Goal: Task Accomplishment & Management: Use online tool/utility

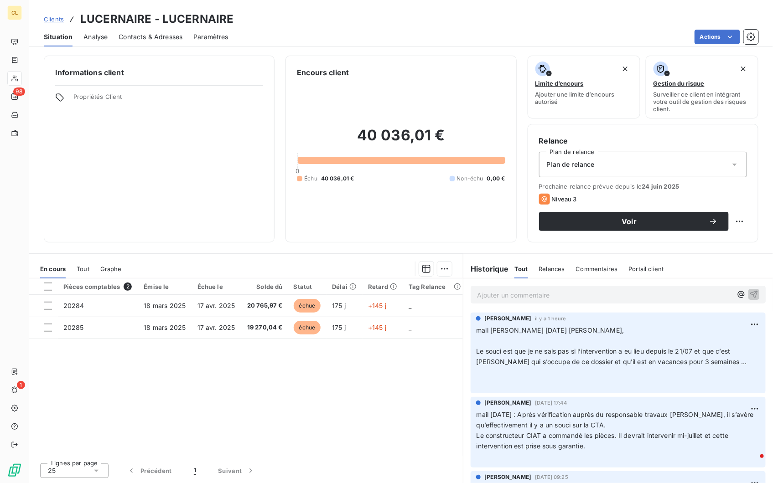
click at [44, 16] on span "Clients" at bounding box center [54, 19] width 20 height 7
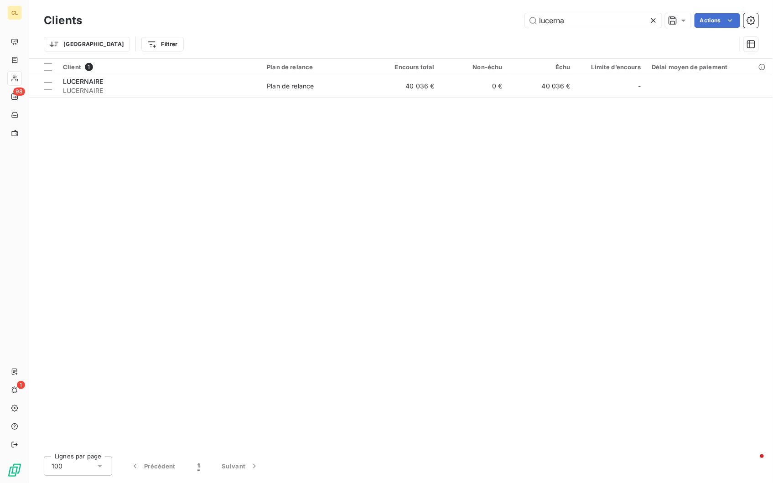
drag, startPoint x: 585, startPoint y: 19, endPoint x: 484, endPoint y: 16, distance: 101.3
click at [483, 16] on div "lucerna Actions" at bounding box center [425, 20] width 665 height 15
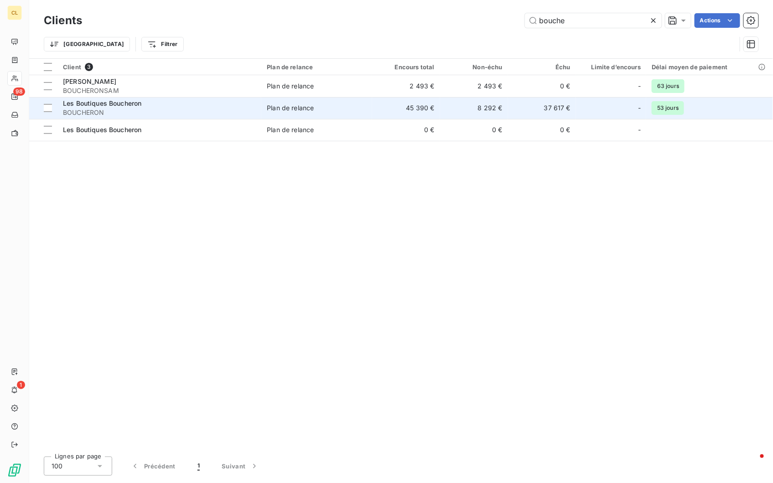
type input "bouche"
click at [203, 108] on span "BOUCHERON" at bounding box center [159, 112] width 193 height 9
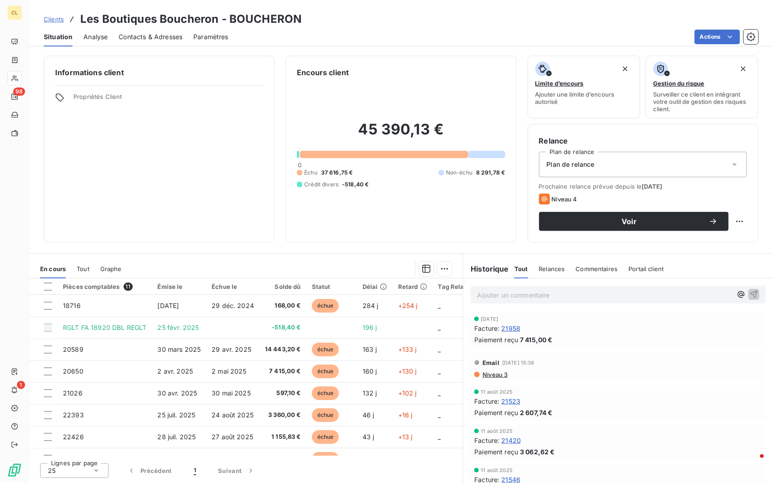
click at [544, 265] on span "Relances" at bounding box center [552, 268] width 26 height 7
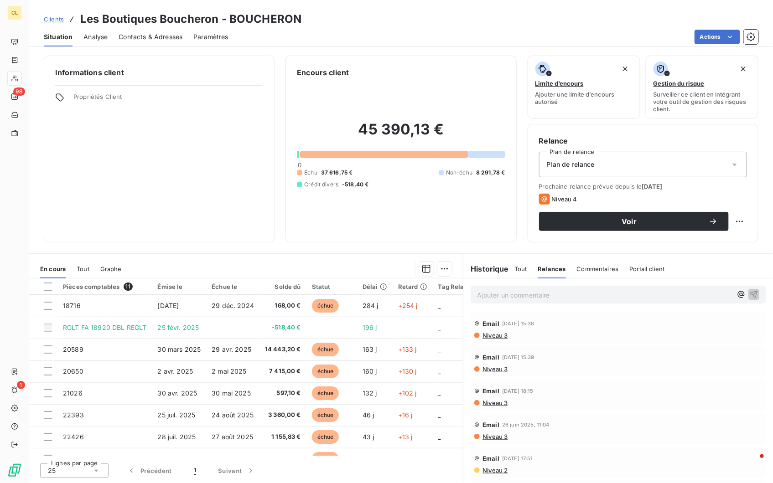
click at [159, 32] on span "Contacts & Adresses" at bounding box center [151, 36] width 64 height 9
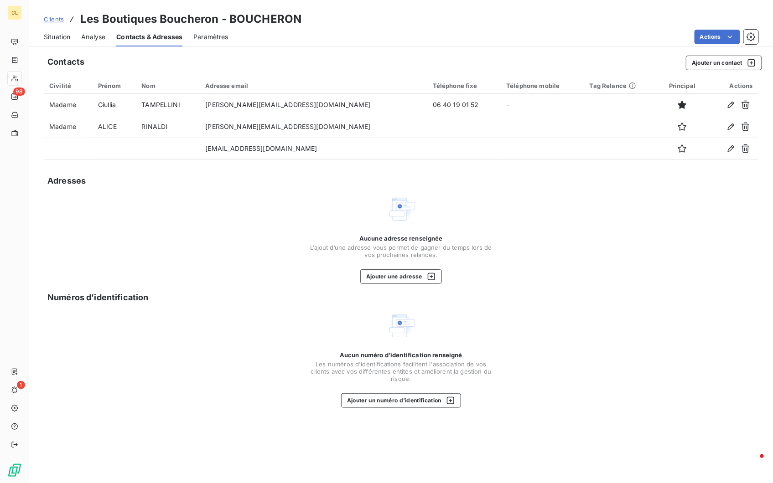
click at [44, 32] on span "Situation" at bounding box center [57, 36] width 26 height 9
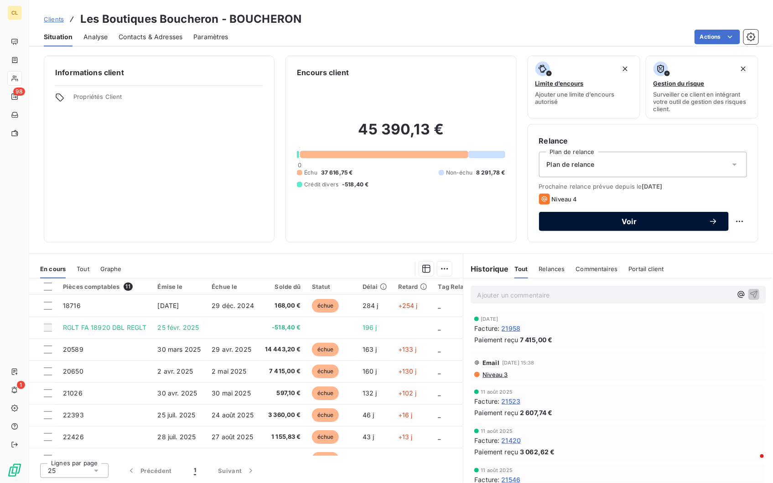
click at [569, 218] on span "Voir" at bounding box center [629, 221] width 159 height 7
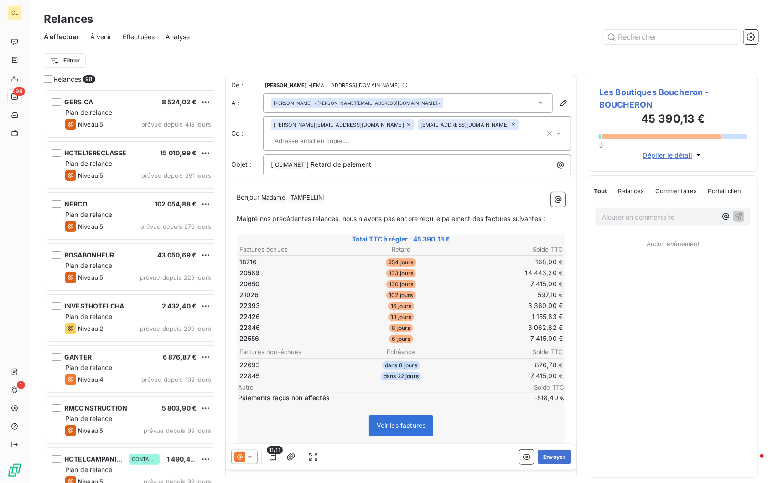
scroll to position [398, 169]
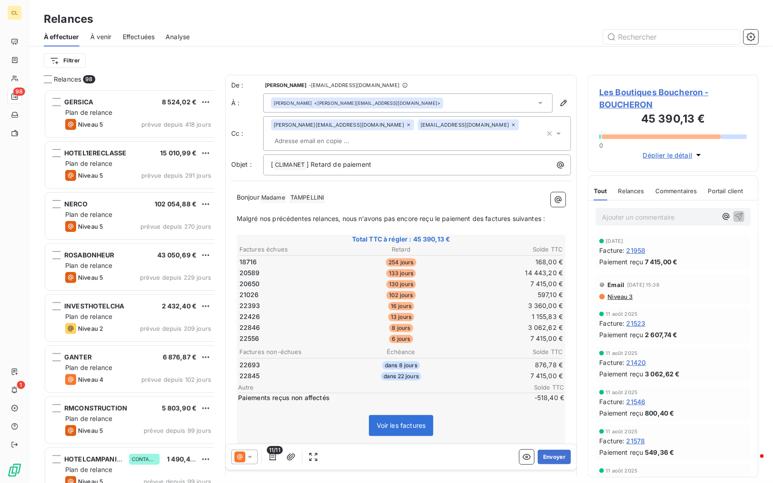
click at [245, 454] on icon at bounding box center [249, 457] width 9 height 9
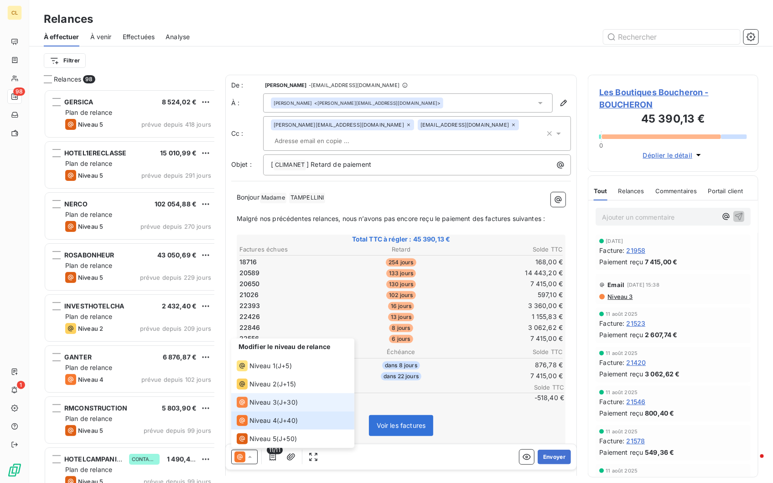
click at [249, 407] on span "Niveau 3" at bounding box center [262, 402] width 27 height 9
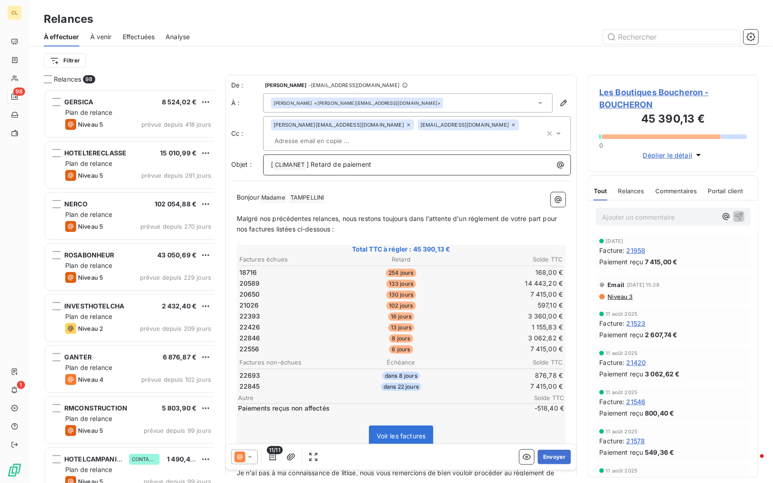
click at [374, 160] on p "[ CLIMANET ﻿ ] Retard de paiement" at bounding box center [419, 165] width 297 height 11
click at [239, 450] on div at bounding box center [244, 457] width 26 height 15
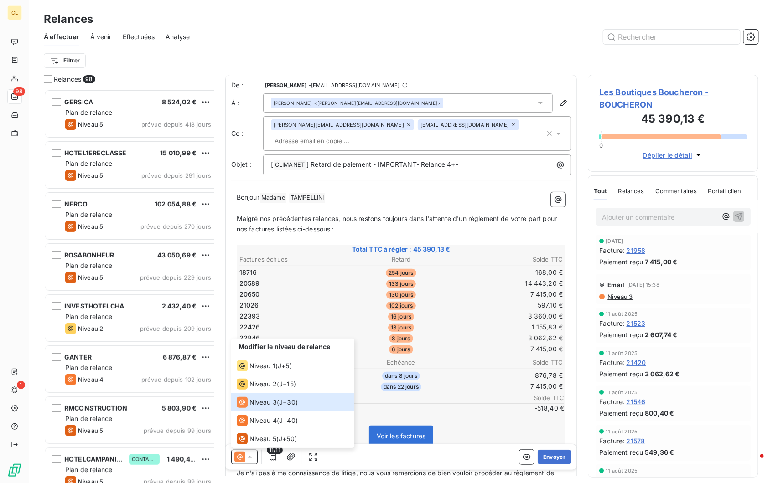
click at [488, 419] on div "Voir les factures" at bounding box center [401, 438] width 327 height 39
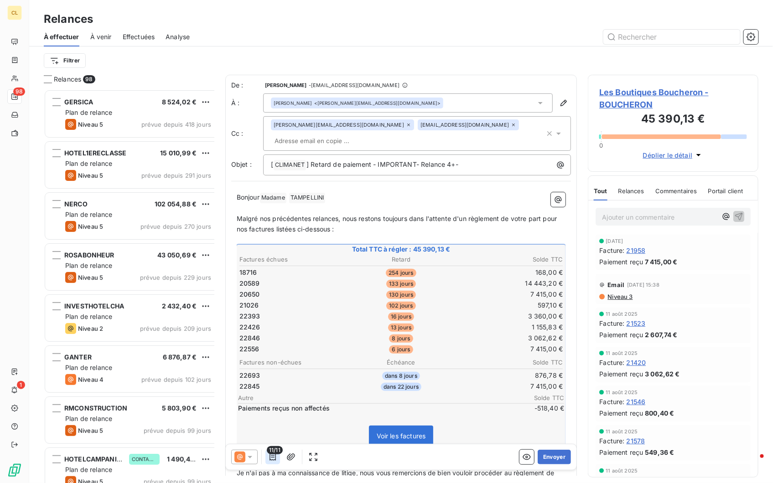
click at [268, 453] on icon "button" at bounding box center [272, 457] width 9 height 9
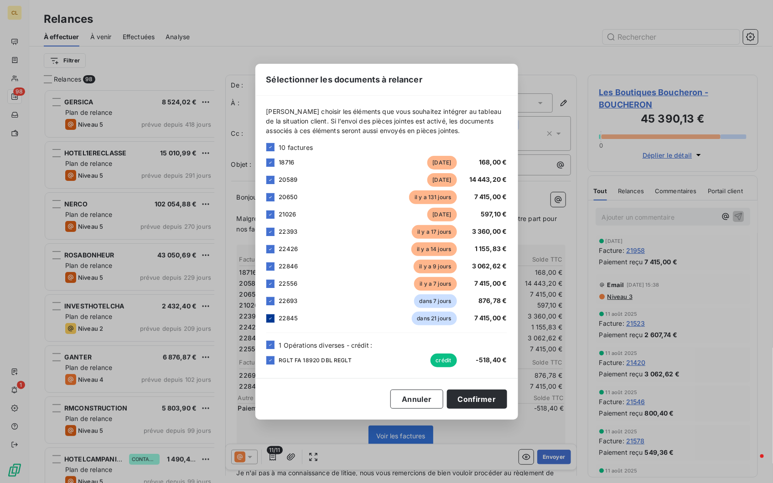
click at [273, 322] on icon at bounding box center [270, 318] width 5 height 5
click at [273, 270] on icon at bounding box center [270, 266] width 5 height 5
click at [275, 303] on div at bounding box center [270, 301] width 8 height 8
click at [447, 395] on button "Confirmer" at bounding box center [477, 399] width 60 height 19
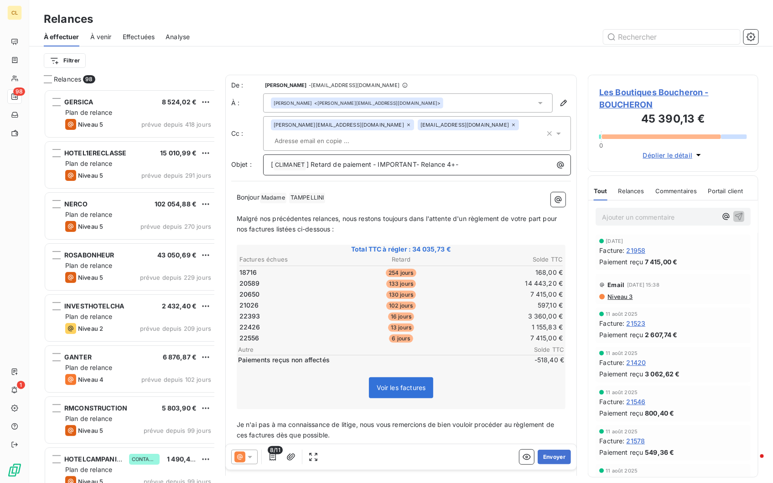
click at [399, 161] on span "] Retard de paiement - IMPORTANT- Relance 4+-" at bounding box center [382, 165] width 152 height 8
click at [548, 451] on button "Envoyer" at bounding box center [554, 457] width 33 height 15
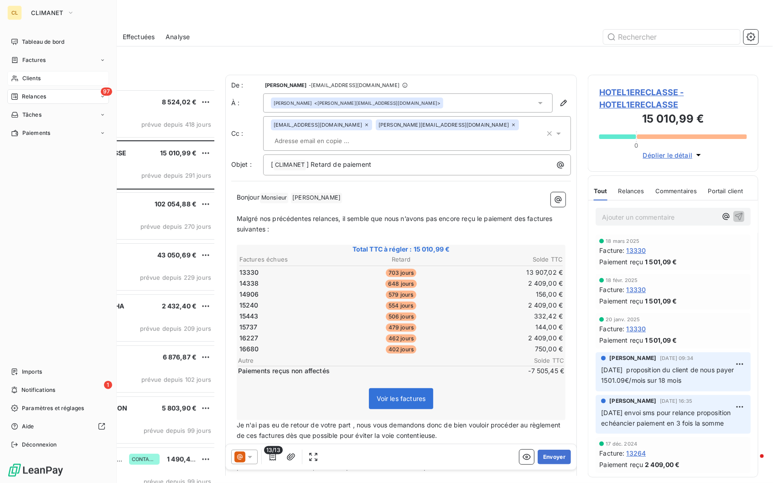
click at [26, 74] on span "Clients" at bounding box center [31, 78] width 18 height 8
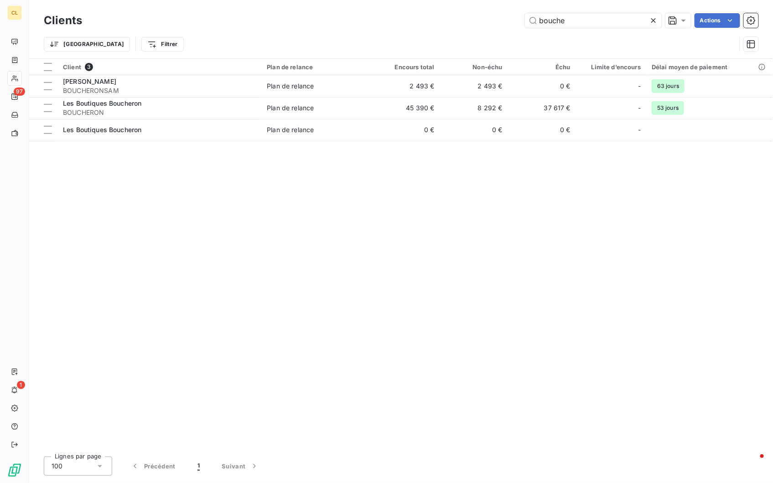
drag, startPoint x: 603, startPoint y: 16, endPoint x: 507, endPoint y: 16, distance: 96.2
click at [507, 16] on div "bouche Actions" at bounding box center [425, 20] width 665 height 15
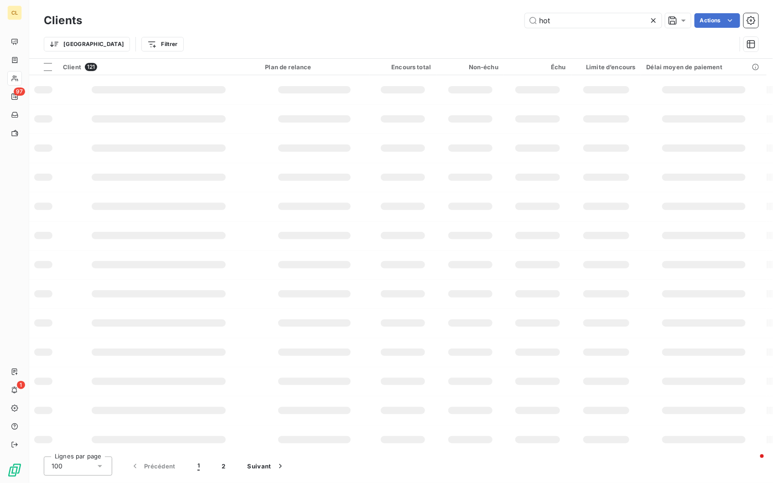
type input "hot"
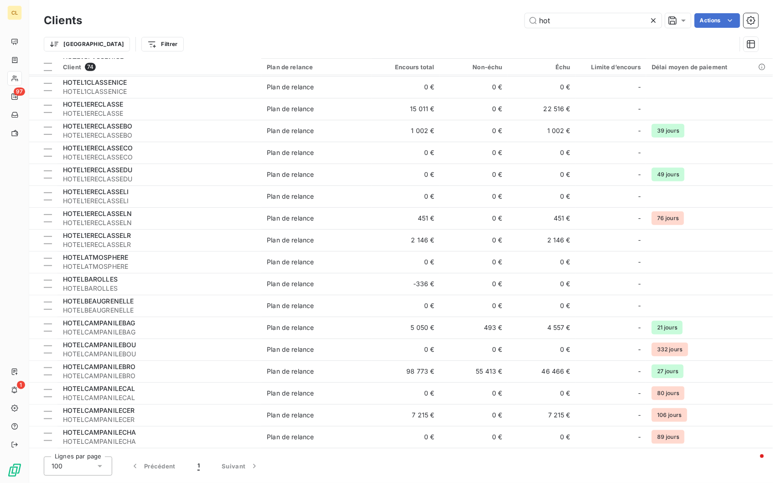
scroll to position [202, 0]
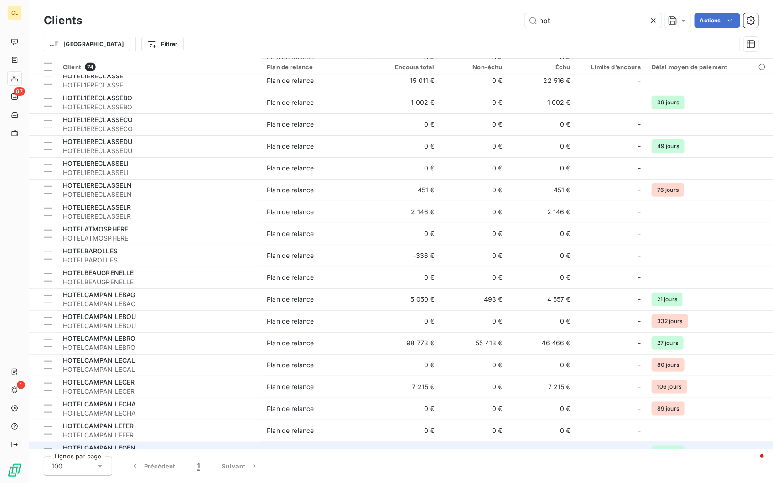
click at [163, 453] on span "HOTELCAMPANILEGEN" at bounding box center [159, 457] width 193 height 9
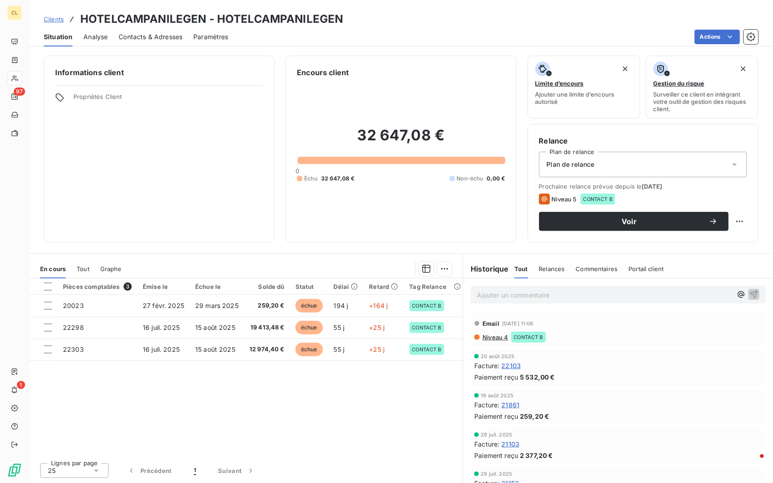
click at [154, 32] on span "Contacts & Adresses" at bounding box center [151, 36] width 64 height 9
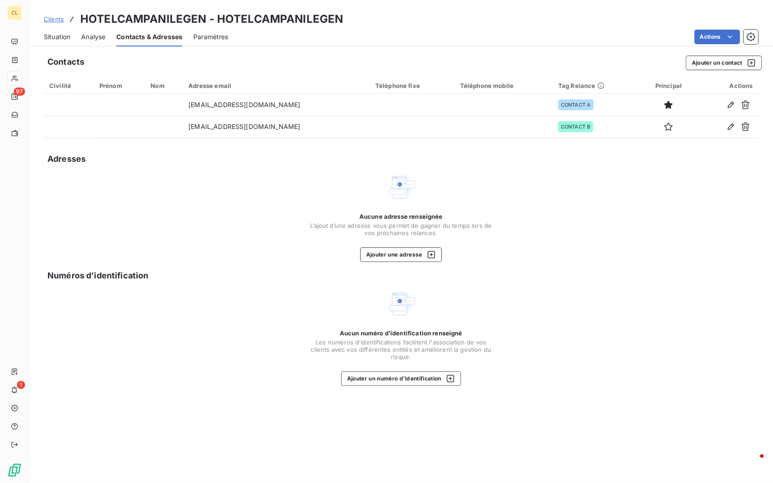
click at [52, 32] on span "Situation" at bounding box center [57, 36] width 26 height 9
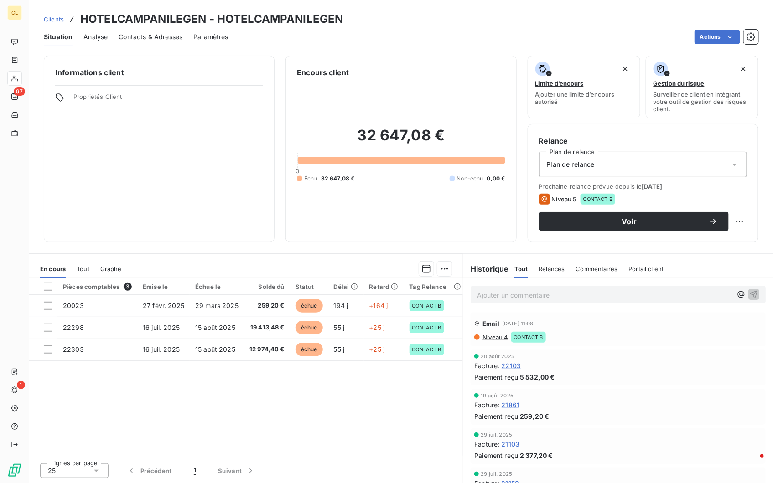
click at [152, 32] on span "Contacts & Adresses" at bounding box center [151, 36] width 64 height 9
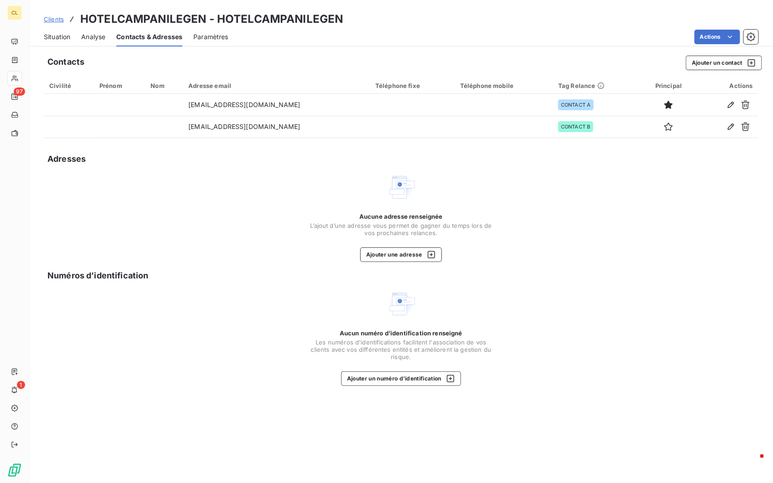
click at [44, 32] on span "Situation" at bounding box center [57, 36] width 26 height 9
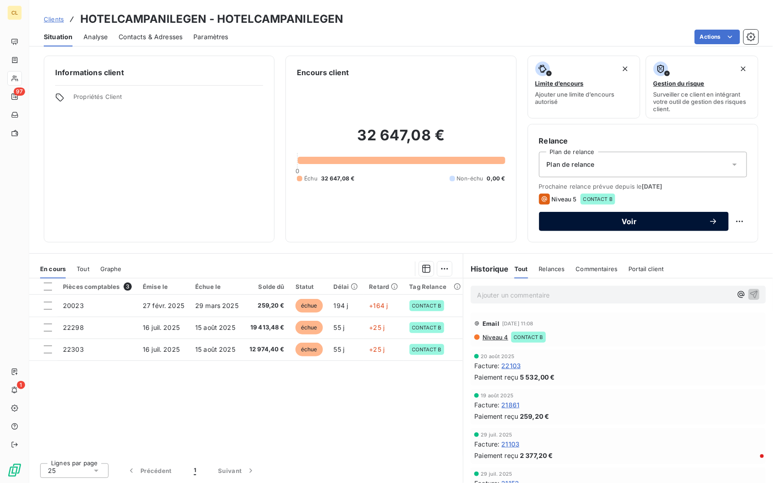
click at [588, 218] on span "Voir" at bounding box center [629, 221] width 159 height 7
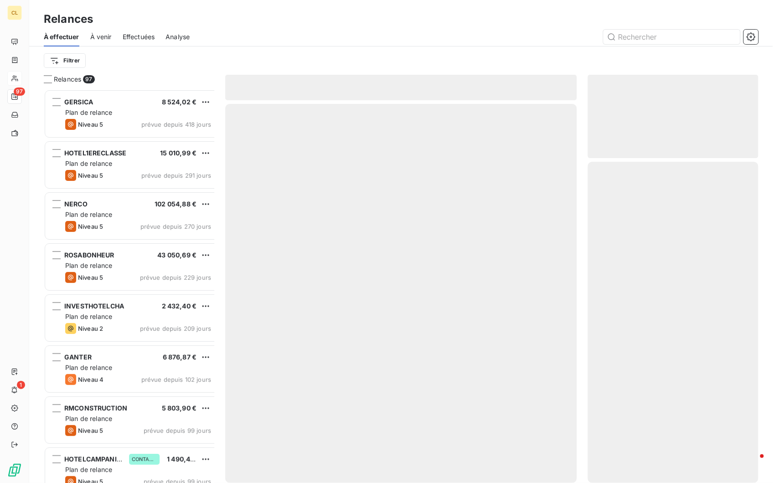
scroll to position [398, 169]
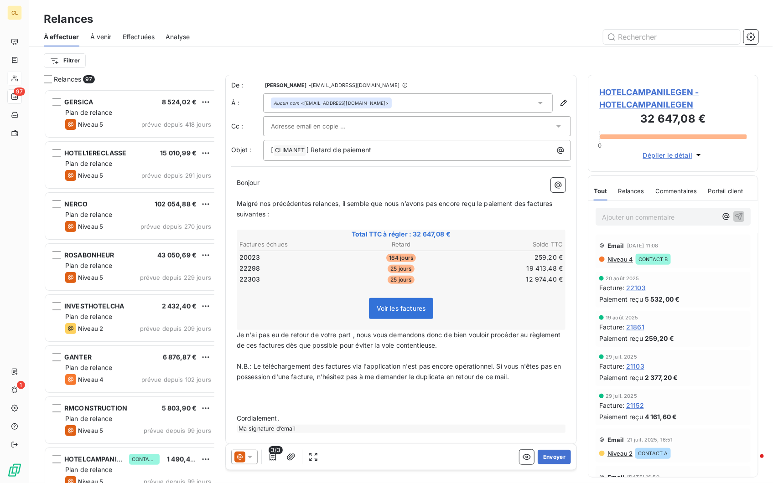
click at [245, 453] on icon at bounding box center [249, 457] width 9 height 9
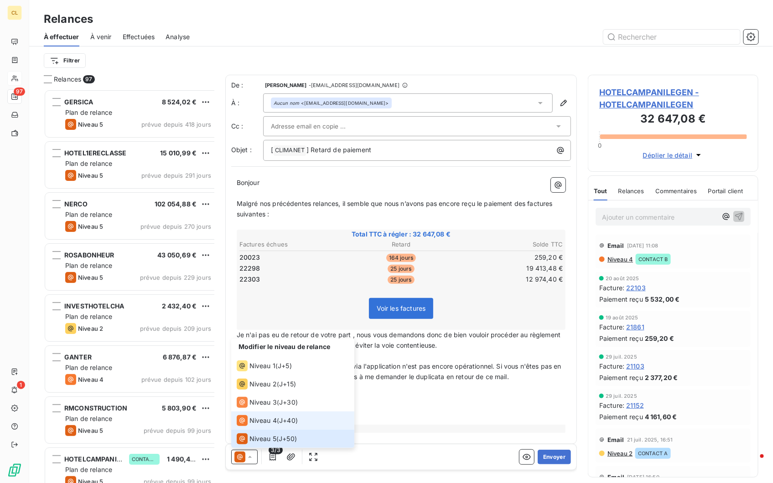
click at [253, 417] on span "Niveau 4" at bounding box center [262, 420] width 27 height 9
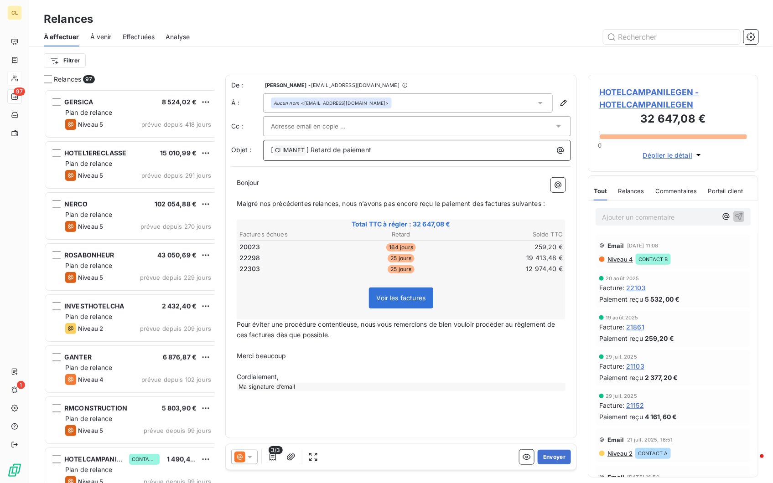
click at [352, 145] on p "[ CLIMANET ﻿ ] Retard de paiement" at bounding box center [419, 150] width 297 height 11
drag, startPoint x: 296, startPoint y: 312, endPoint x: 213, endPoint y: 311, distance: 83.0
click at [213, 311] on div "Relances 97 GERSICA 8 524,02 € Plan de relance Niveau 5 prévue depuis 418 jours…" at bounding box center [401, 279] width 744 height 409
click at [564, 452] on button "Envoyer" at bounding box center [554, 457] width 33 height 15
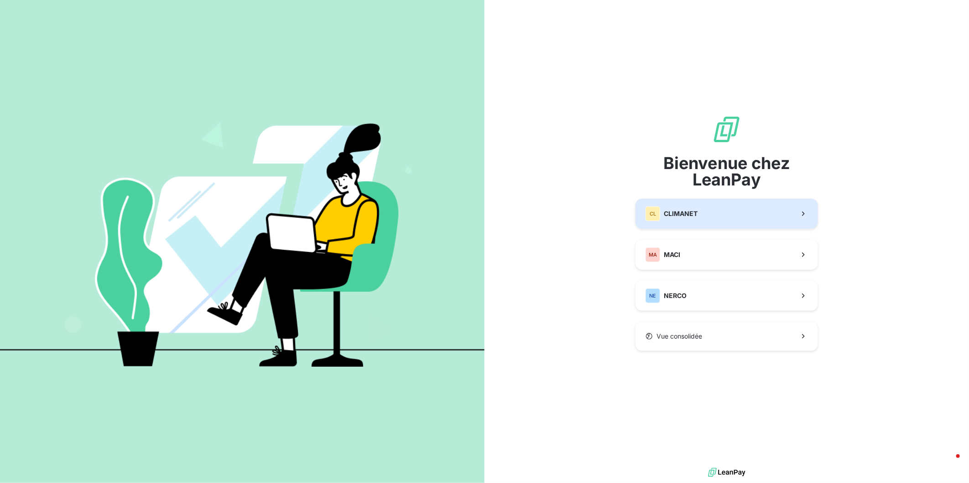
click at [696, 211] on button "CL CLIMANET" at bounding box center [726, 214] width 182 height 30
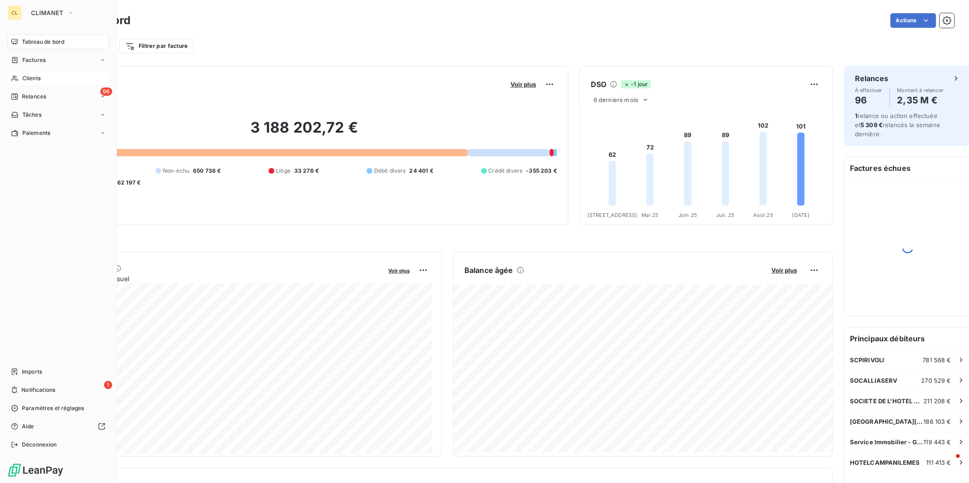
click at [27, 74] on span "Clients" at bounding box center [31, 78] width 18 height 8
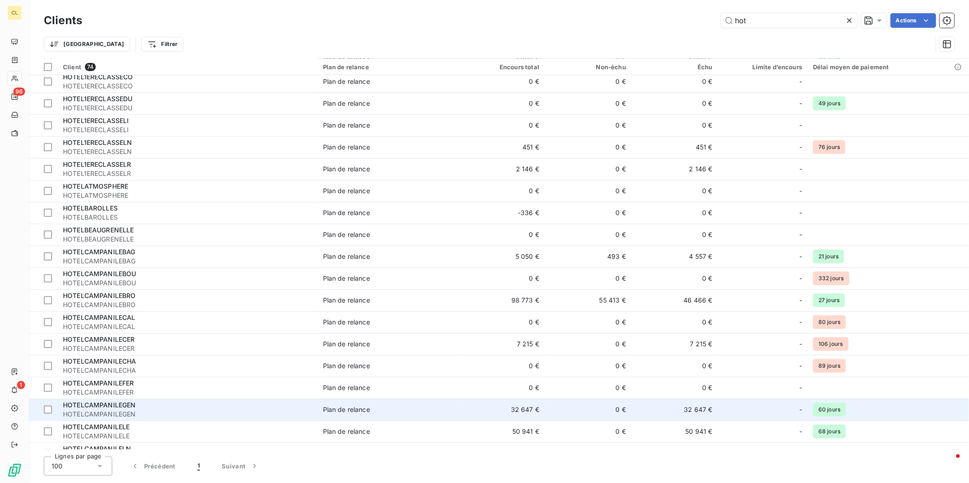
scroll to position [253, 0]
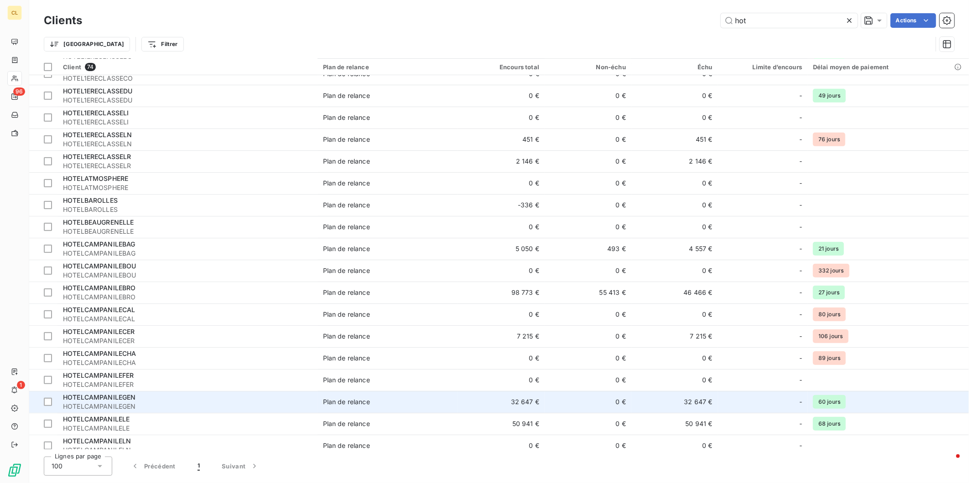
type input "hot"
click at [129, 402] on span "HOTELCAMPANILEGEN" at bounding box center [187, 406] width 249 height 9
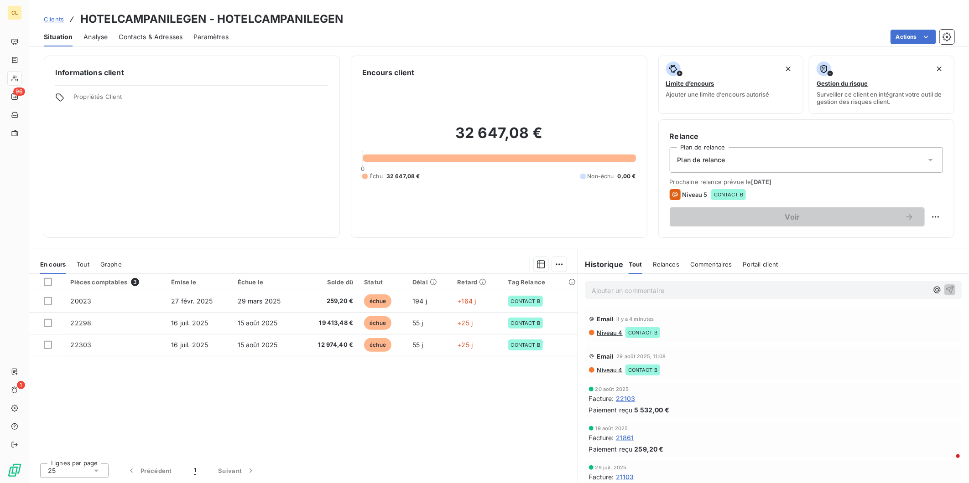
click at [193, 32] on span "Paramètres" at bounding box center [210, 36] width 35 height 9
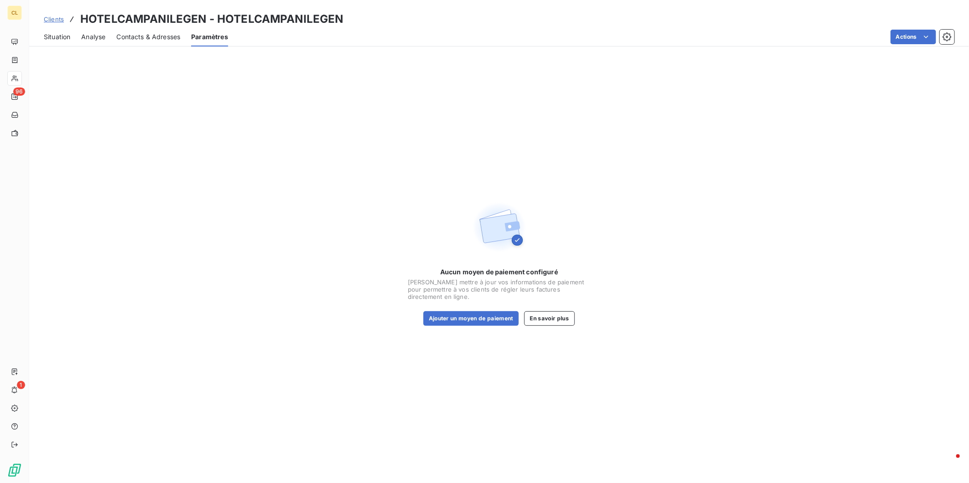
click at [152, 32] on span "Contacts & Adresses" at bounding box center [148, 36] width 64 height 9
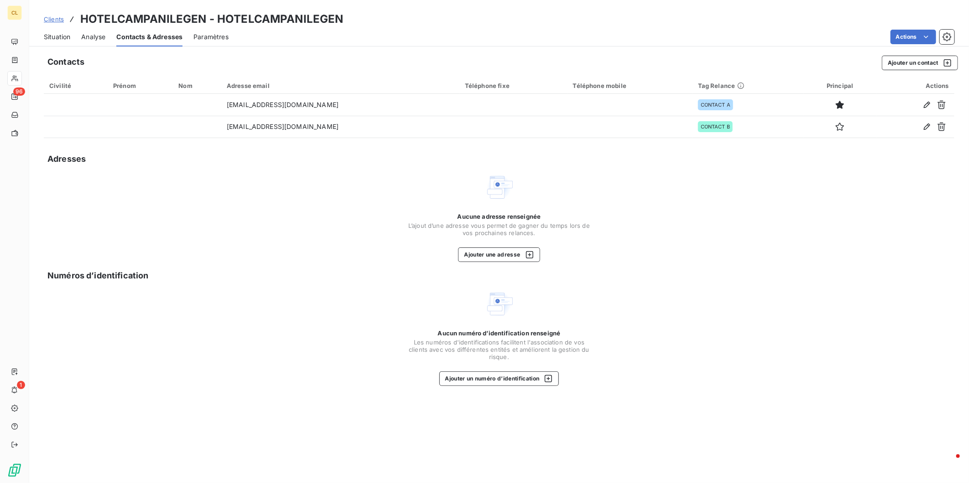
click at [44, 27] on div "Situation" at bounding box center [57, 36] width 26 height 19
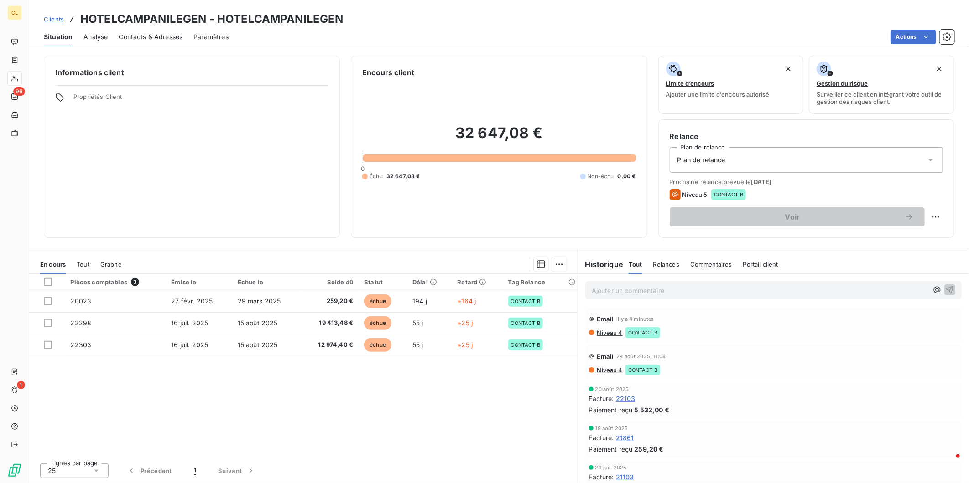
click at [119, 32] on span "Contacts & Adresses" at bounding box center [151, 36] width 64 height 9
